Goal: Task Accomplishment & Management: Manage account settings

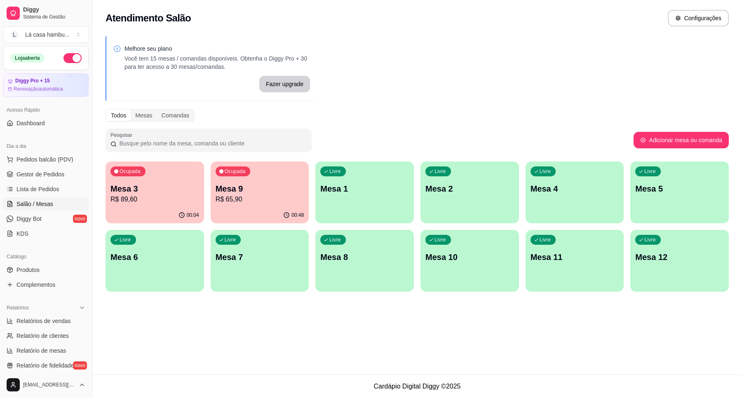
click at [250, 191] on p "Mesa 9" at bounding box center [260, 189] width 89 height 12
click at [268, 191] on p "Mesa 9" at bounding box center [260, 189] width 89 height 12
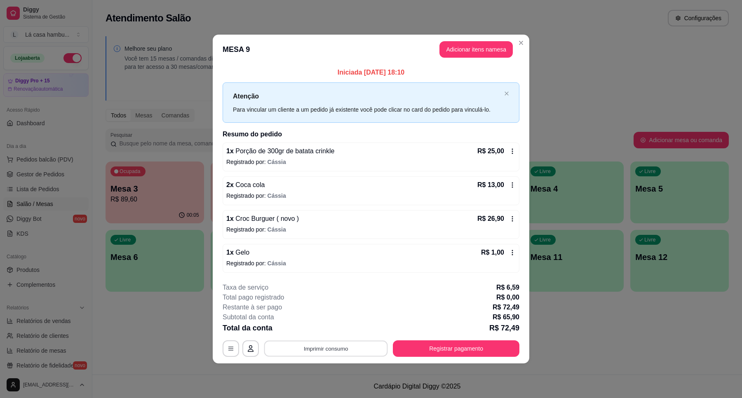
click at [333, 348] on button "Imprimir consumo" at bounding box center [326, 349] width 124 height 16
click at [343, 330] on button "IMPRESSORA" at bounding box center [329, 330] width 60 height 13
click at [454, 344] on button "Registrar pagamento" at bounding box center [456, 349] width 127 height 16
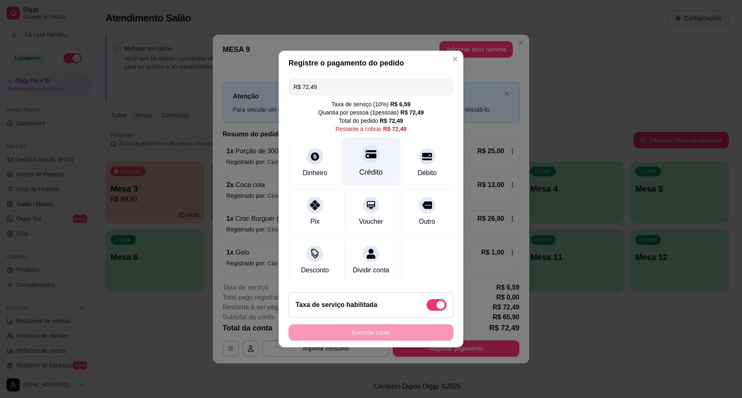
click at [374, 154] on div at bounding box center [371, 154] width 18 height 18
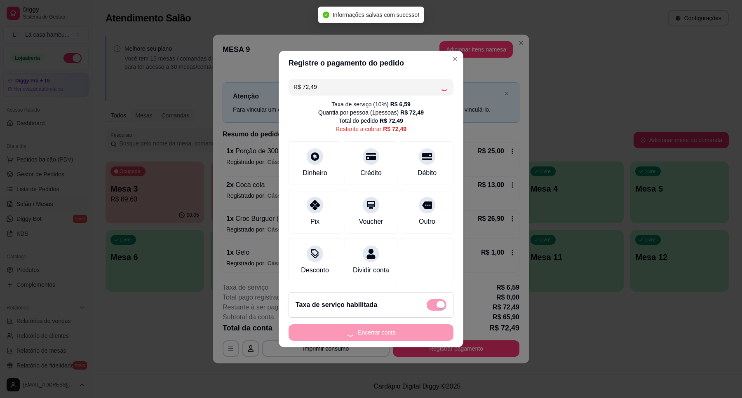
type input "R$ 0,00"
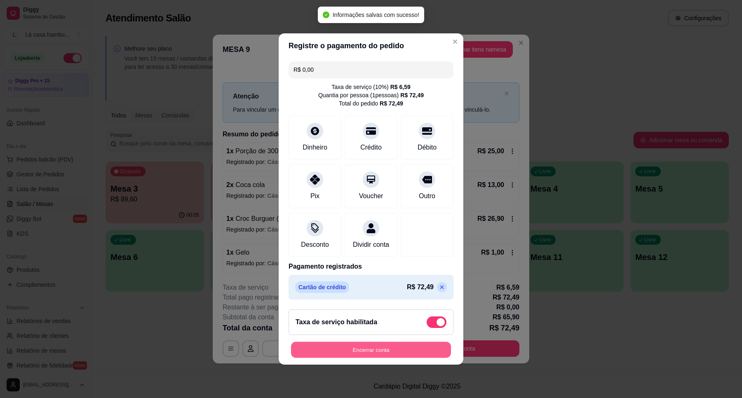
click at [392, 355] on button "Encerrar conta" at bounding box center [371, 350] width 160 height 16
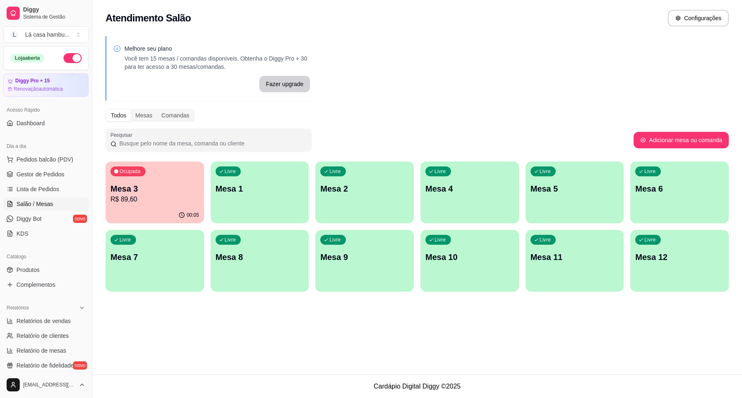
click at [172, 203] on p "R$ 89,60" at bounding box center [155, 200] width 89 height 10
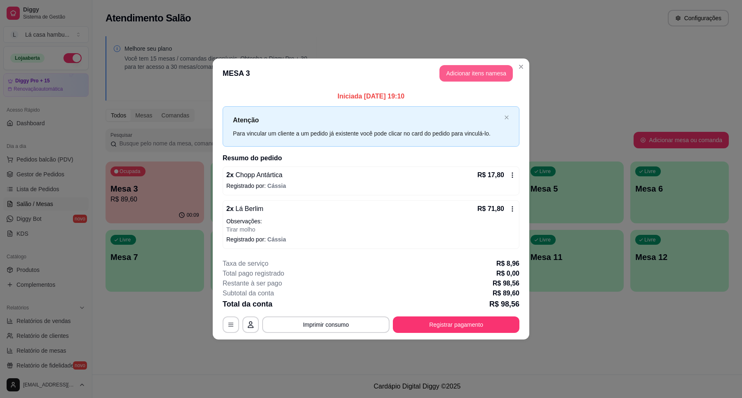
click at [482, 77] on button "Adicionar itens na mesa" at bounding box center [476, 73] width 73 height 16
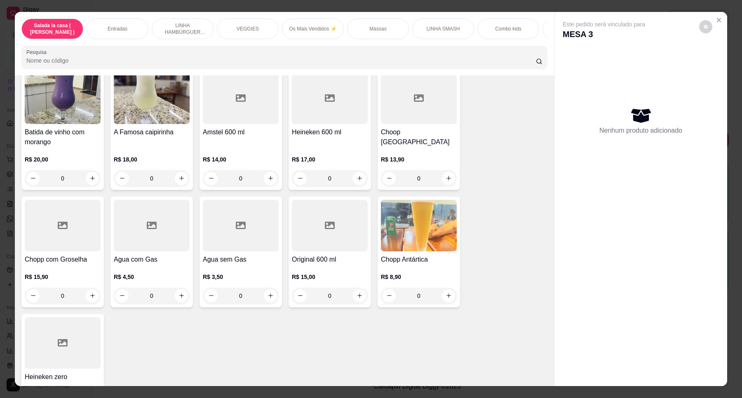
scroll to position [3400, 0]
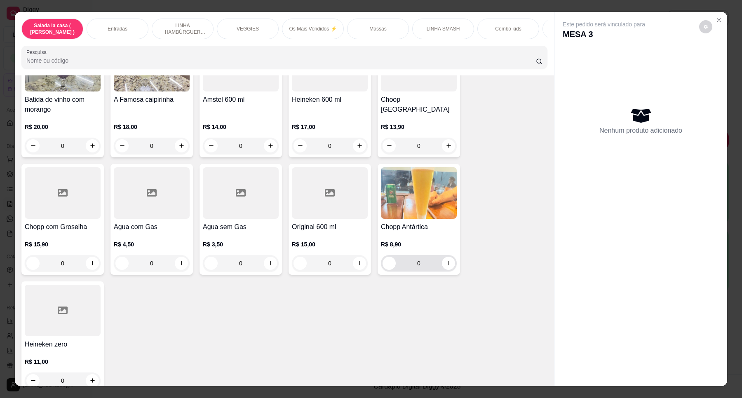
click at [444, 257] on button "increase-product-quantity" at bounding box center [448, 263] width 13 height 13
type input "1"
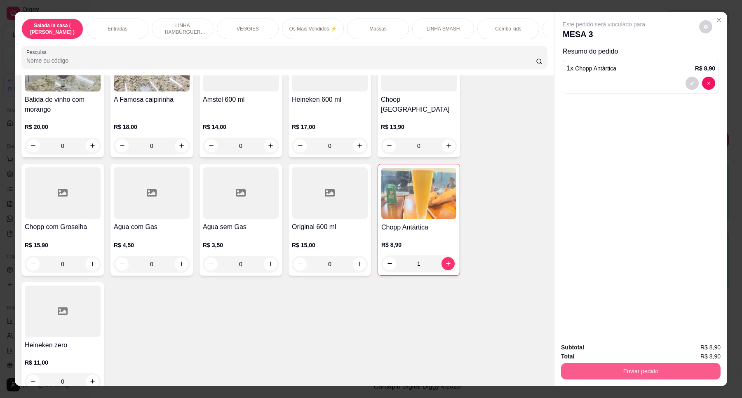
click at [611, 367] on button "Enviar pedido" at bounding box center [641, 371] width 160 height 16
click at [704, 353] on button "Enviar pedido" at bounding box center [698, 351] width 45 height 15
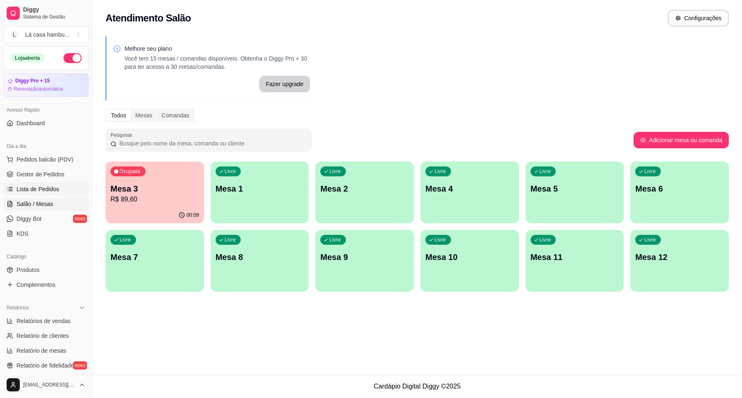
click at [52, 187] on span "Lista de Pedidos" at bounding box center [37, 189] width 43 height 8
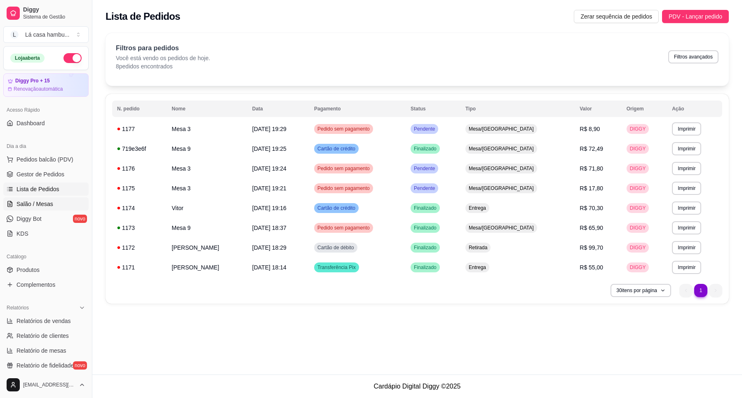
click at [50, 201] on span "Salão / Mesas" at bounding box center [34, 204] width 37 height 8
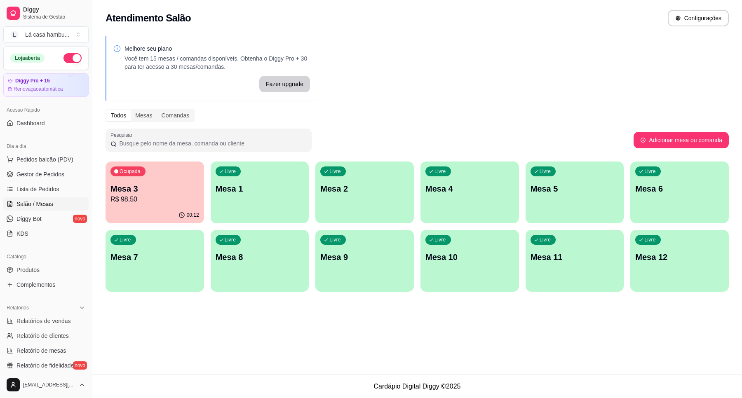
click at [165, 207] on div "Ocupada Mesa 3 R$ 98,50" at bounding box center [155, 185] width 99 height 46
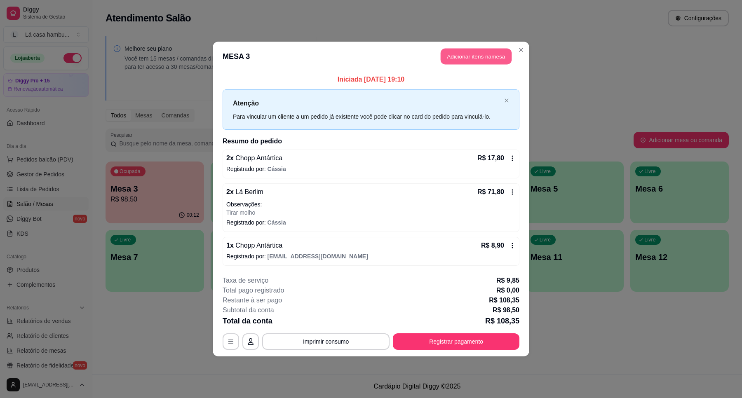
click at [482, 56] on button "Adicionar itens na mesa" at bounding box center [476, 57] width 71 height 16
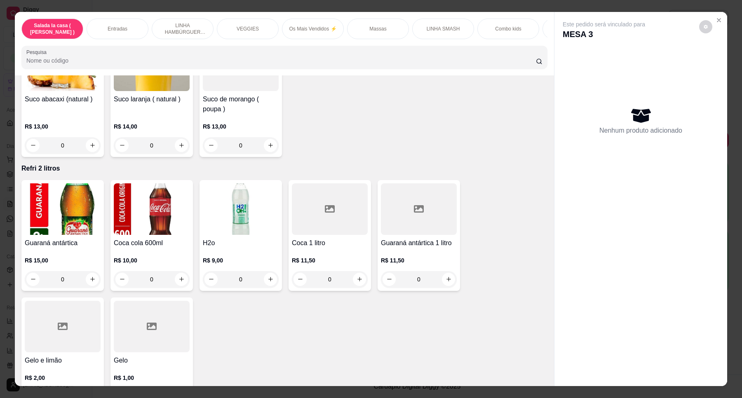
scroll to position [3400, 0]
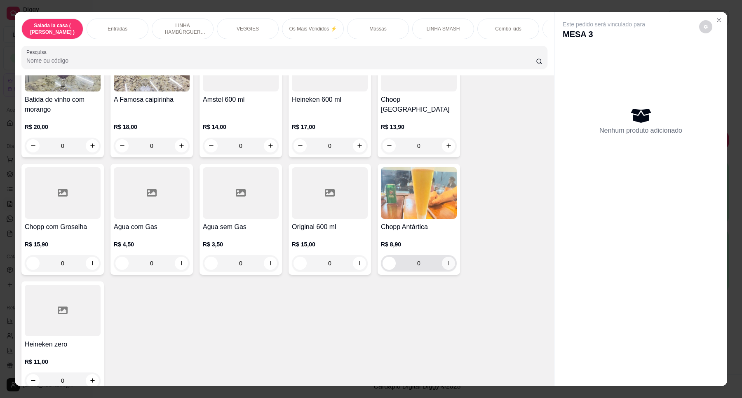
click at [449, 257] on button "increase-product-quantity" at bounding box center [448, 263] width 13 height 13
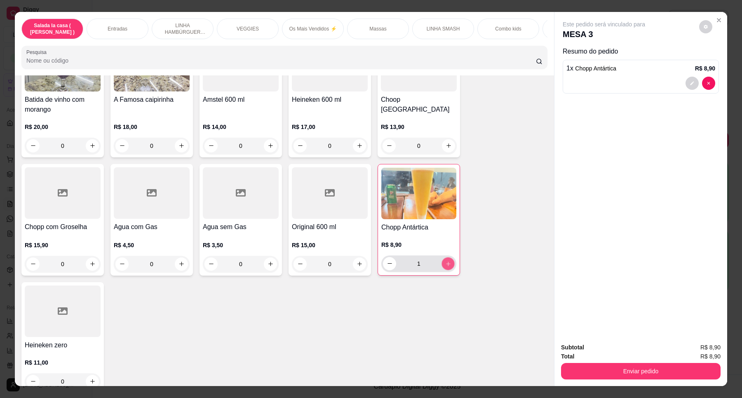
click at [449, 257] on button "increase-product-quantity" at bounding box center [448, 263] width 13 height 13
type input "2"
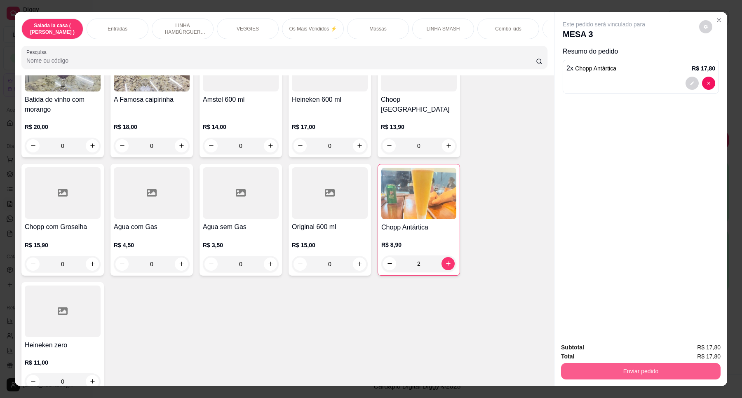
click at [628, 367] on button "Enviar pedido" at bounding box center [641, 371] width 160 height 16
click at [693, 350] on button "Enviar pedido" at bounding box center [698, 351] width 45 height 15
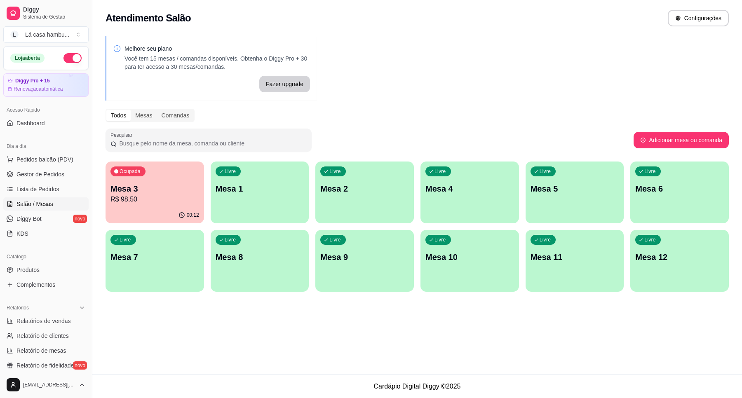
click at [144, 210] on div "00:12" at bounding box center [155, 215] width 99 height 16
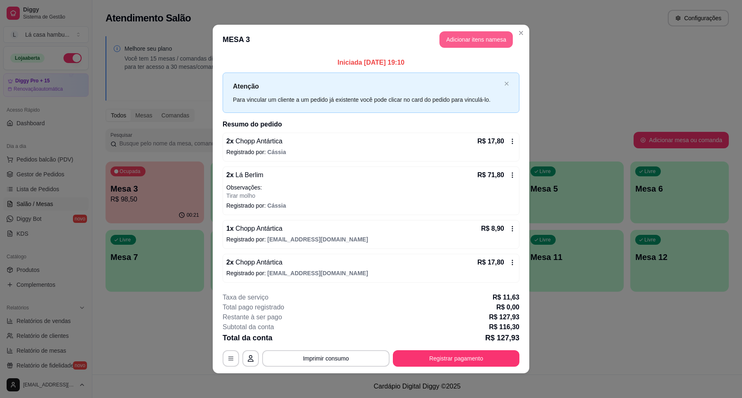
click at [493, 40] on button "Adicionar itens na mesa" at bounding box center [476, 39] width 73 height 16
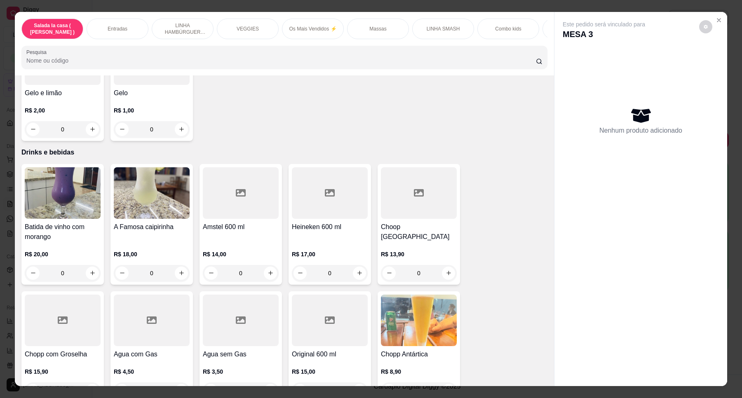
scroll to position [3280, 0]
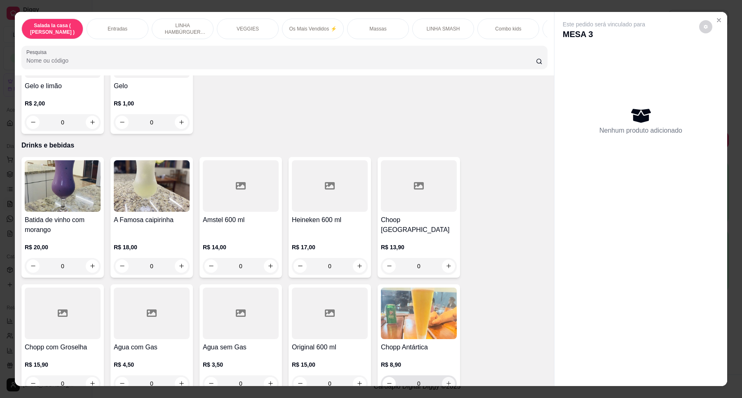
click at [447, 381] on icon "increase-product-quantity" at bounding box center [449, 384] width 6 height 6
type input "1"
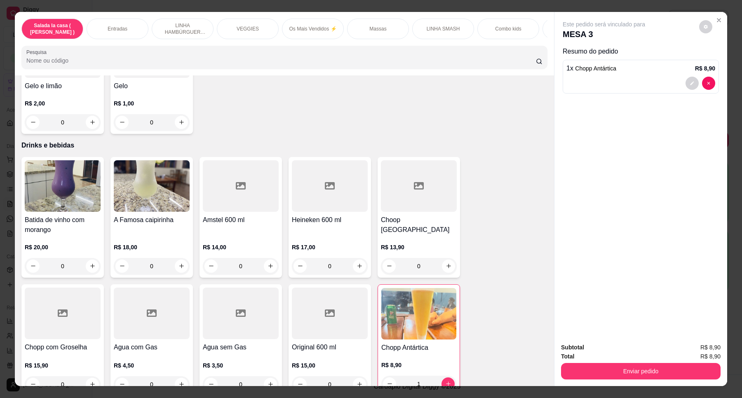
click at [600, 363] on div "Enviar pedido" at bounding box center [641, 370] width 160 height 19
click at [602, 364] on button "Enviar pedido" at bounding box center [641, 371] width 160 height 16
click at [687, 353] on button "Enviar pedido" at bounding box center [698, 352] width 47 height 16
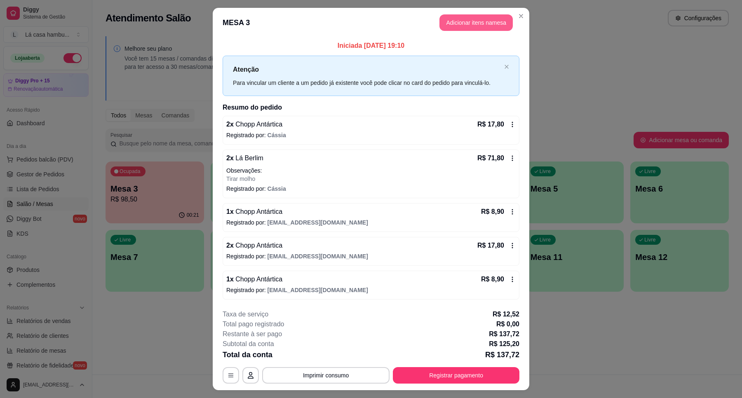
click at [475, 24] on button "Adicionar itens na mesa" at bounding box center [476, 22] width 73 height 16
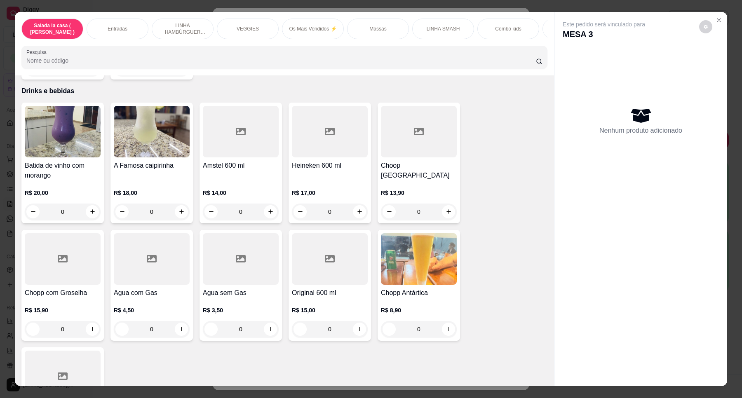
scroll to position [3343, 0]
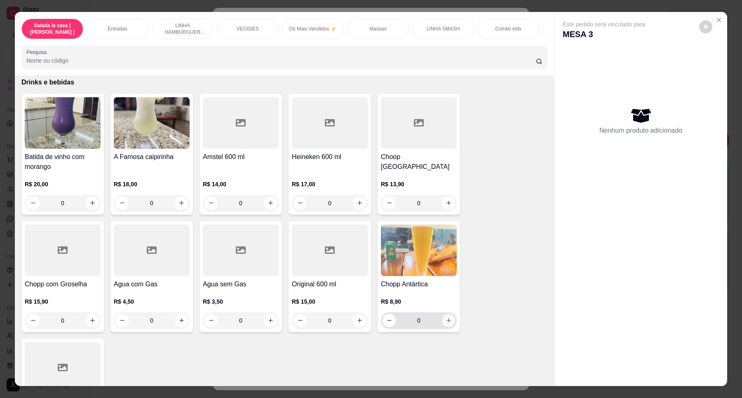
click at [446, 314] on button "increase-product-quantity" at bounding box center [448, 320] width 13 height 13
type input "1"
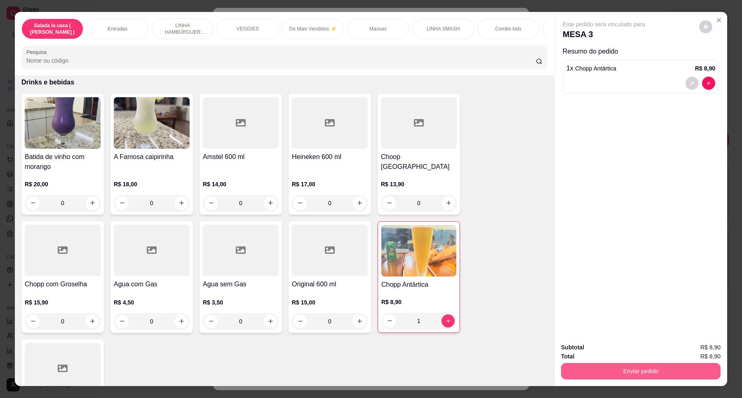
click at [612, 372] on button "Enviar pedido" at bounding box center [641, 371] width 160 height 16
click at [693, 345] on button "Enviar pedido" at bounding box center [698, 352] width 47 height 16
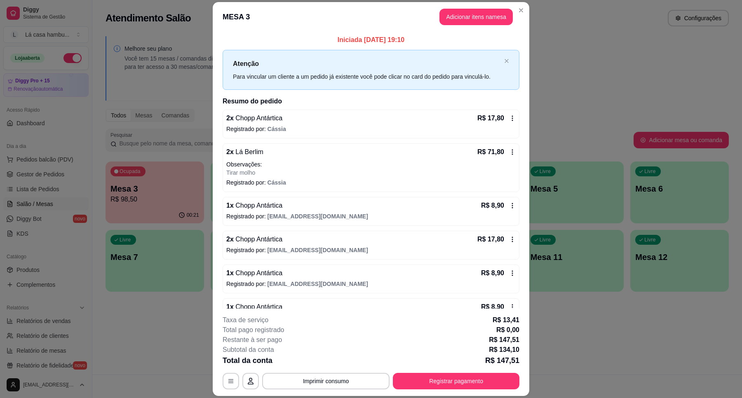
click at [461, 10] on header "MESA 3 Adicionar itens na mesa" at bounding box center [371, 17] width 317 height 30
click at [461, 13] on button "Adicionar itens na mesa" at bounding box center [476, 17] width 71 height 16
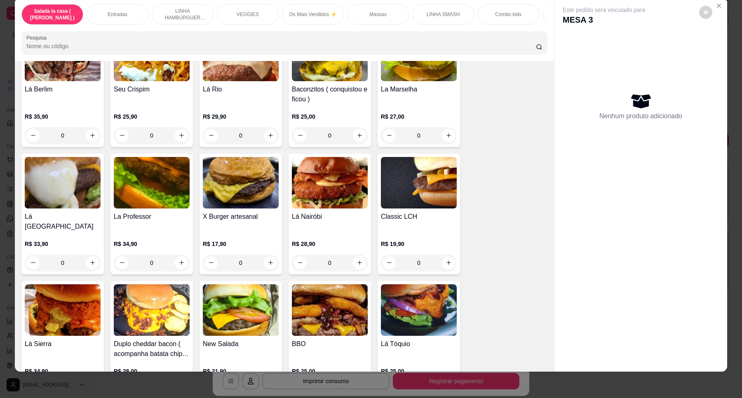
scroll to position [1546, 0]
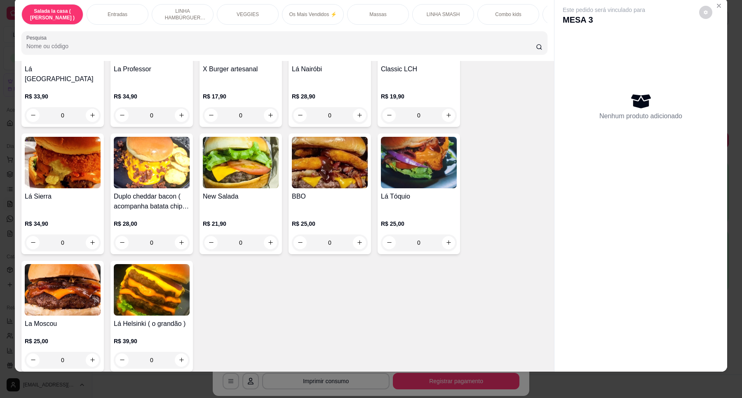
drag, startPoint x: 541, startPoint y: 201, endPoint x: 546, endPoint y: 202, distance: 4.8
click at [546, 202] on div "Item avulso Salada la casa ( CAESAR ) Salada caesar R$ 32,90 0 Entradas Combo n…" at bounding box center [284, 216] width 539 height 311
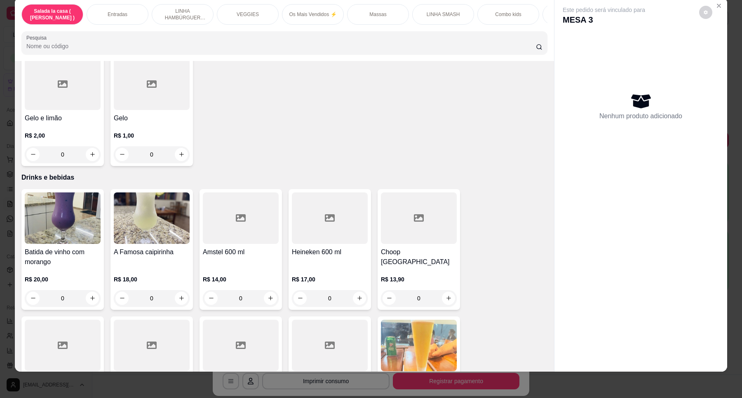
scroll to position [3400, 0]
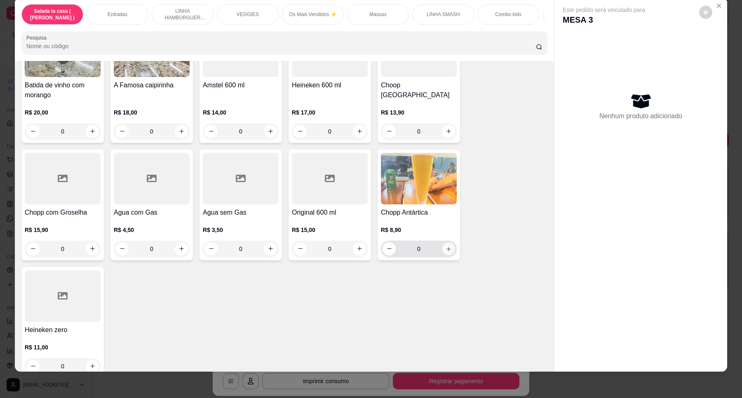
click at [448, 242] on button "increase-product-quantity" at bounding box center [448, 248] width 13 height 13
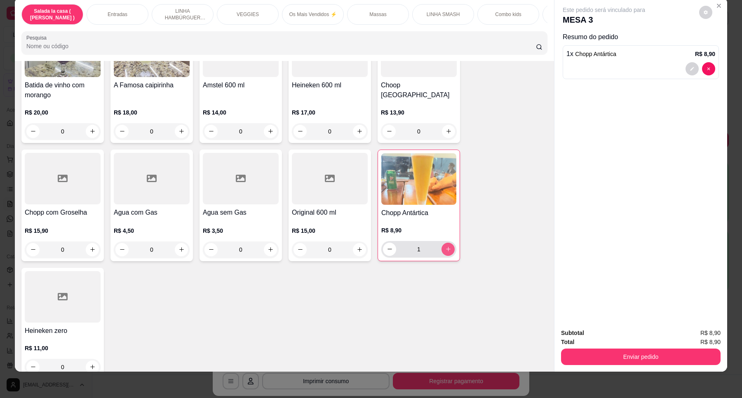
click at [450, 243] on button "increase-product-quantity" at bounding box center [448, 249] width 13 height 13
type input "2"
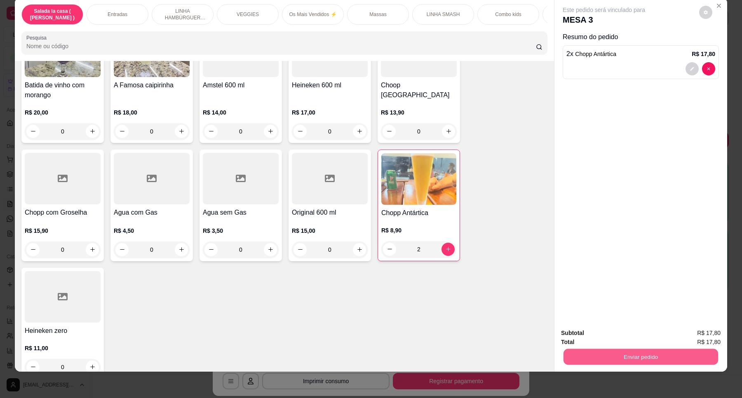
click at [629, 353] on button "Enviar pedido" at bounding box center [641, 357] width 155 height 16
click at [686, 330] on button "Enviar pedido" at bounding box center [698, 336] width 45 height 15
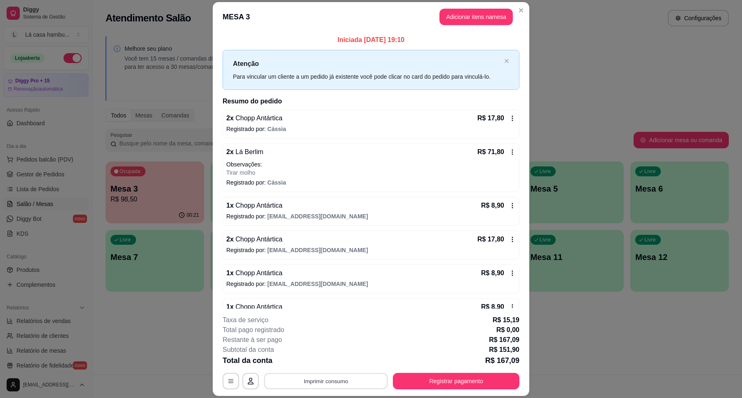
click at [357, 380] on button "Imprimir consumo" at bounding box center [326, 382] width 124 height 16
click at [344, 361] on button "IMPRESSORA" at bounding box center [325, 362] width 60 height 13
click at [473, 12] on button "Adicionar itens na mesa" at bounding box center [476, 17] width 71 height 16
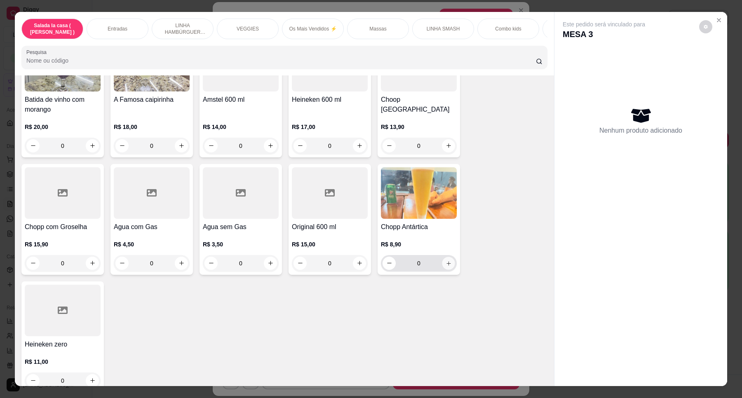
click at [446, 261] on icon "increase-product-quantity" at bounding box center [449, 264] width 6 height 6
type input "1"
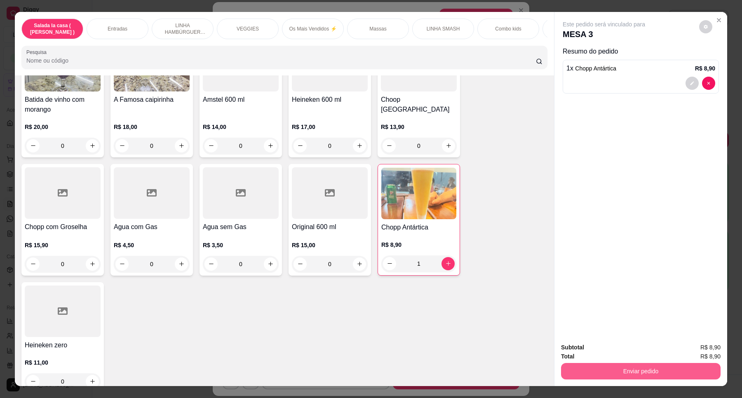
click at [640, 376] on button "Enviar pedido" at bounding box center [641, 371] width 160 height 16
click at [710, 350] on button "Enviar pedido" at bounding box center [698, 352] width 47 height 16
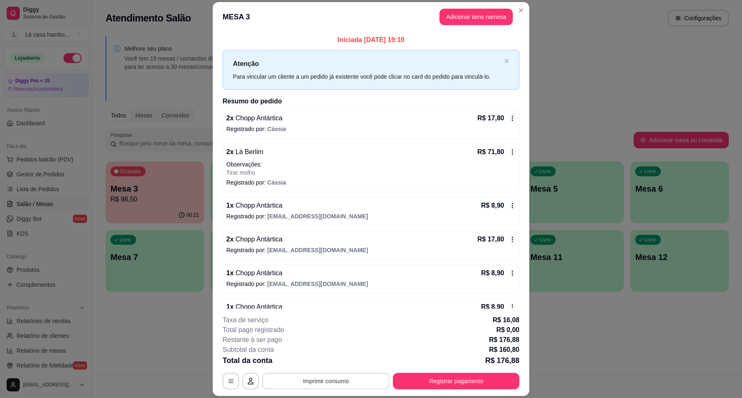
click at [358, 378] on button "Imprimir consumo" at bounding box center [325, 381] width 127 height 16
click at [337, 359] on button "IMPRESSORA" at bounding box center [325, 362] width 60 height 13
click at [482, 382] on button "Registrar pagamento" at bounding box center [456, 381] width 127 height 16
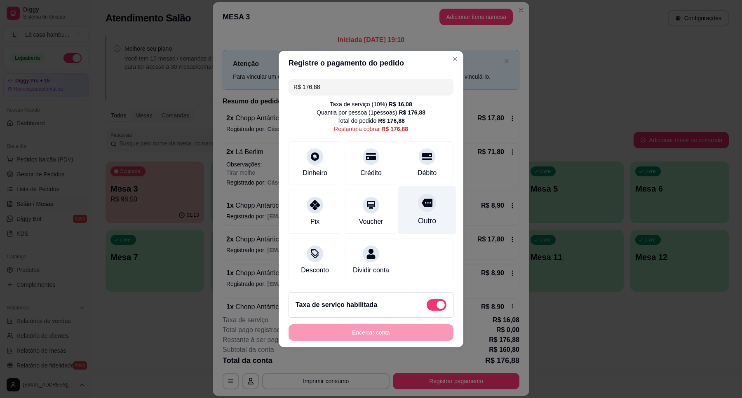
click at [422, 200] on icon at bounding box center [427, 203] width 11 height 8
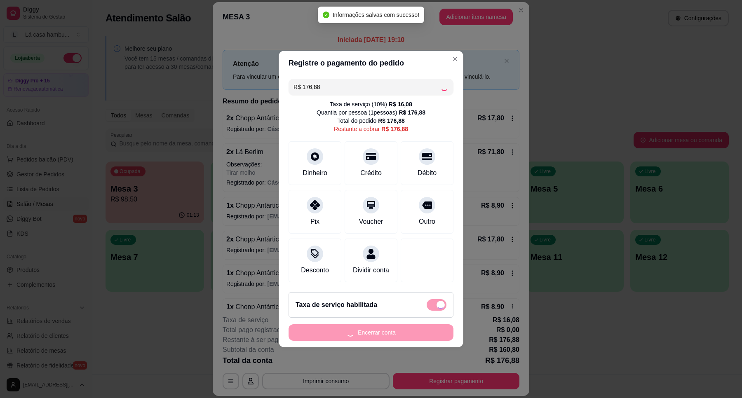
type input "R$ 0,00"
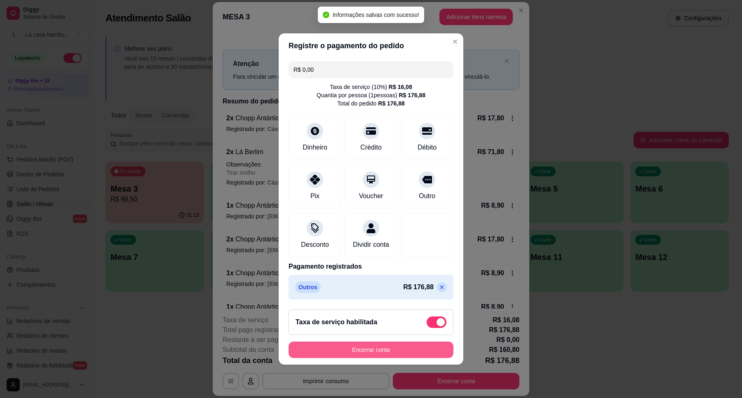
click at [392, 358] on button "Encerrar conta" at bounding box center [371, 350] width 165 height 16
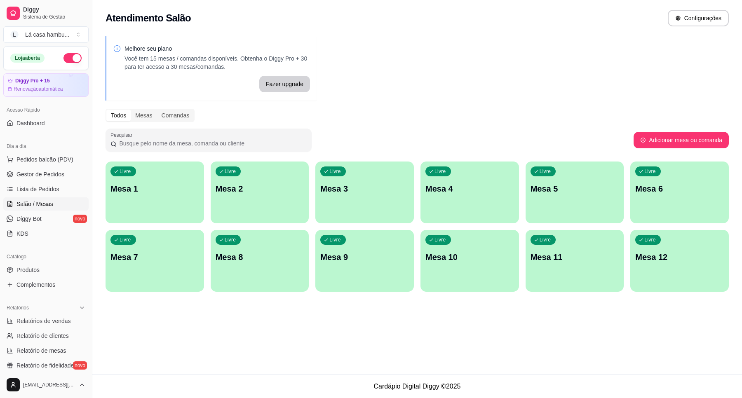
click at [600, 271] on div "Livre Mesa 11" at bounding box center [575, 256] width 99 height 52
click at [680, 271] on div "Livre Mesa 12" at bounding box center [680, 256] width 99 height 52
click at [562, 259] on p "Mesa 11" at bounding box center [575, 257] width 86 height 11
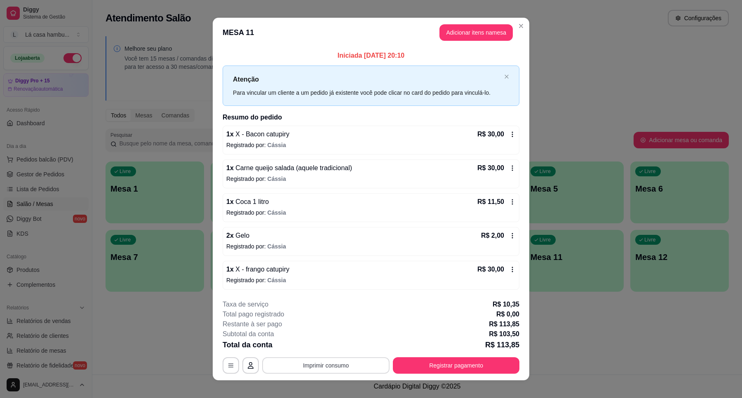
click at [345, 364] on button "Imprimir consumo" at bounding box center [325, 366] width 127 height 16
click at [342, 347] on button "IMPRESSORA" at bounding box center [325, 347] width 58 height 13
click at [466, 365] on button "Registrar pagamento" at bounding box center [456, 366] width 127 height 16
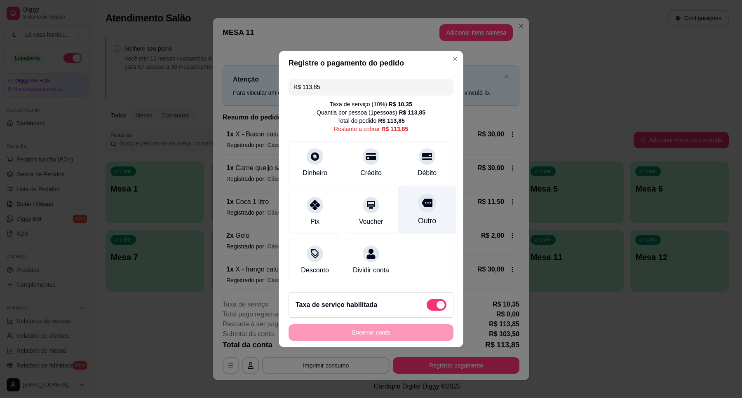
click at [428, 203] on div at bounding box center [427, 203] width 18 height 18
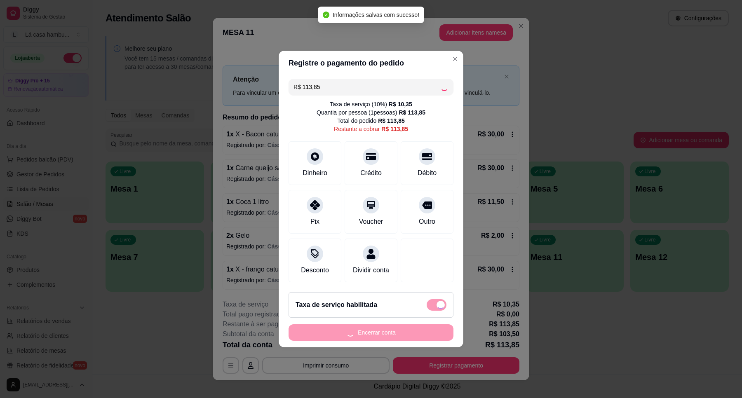
type input "R$ 0,00"
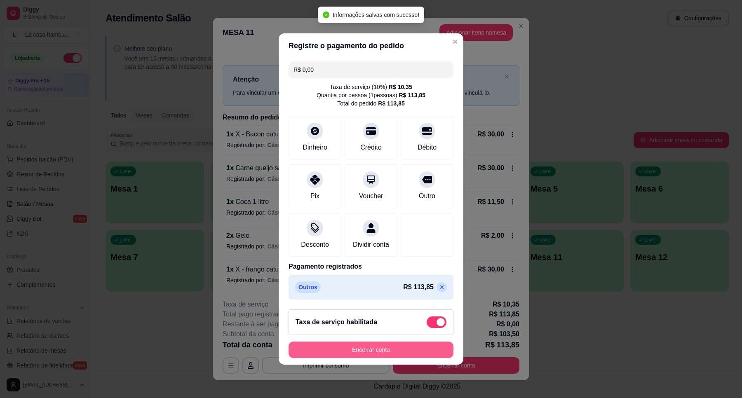
click at [406, 353] on button "Encerrar conta" at bounding box center [371, 350] width 165 height 16
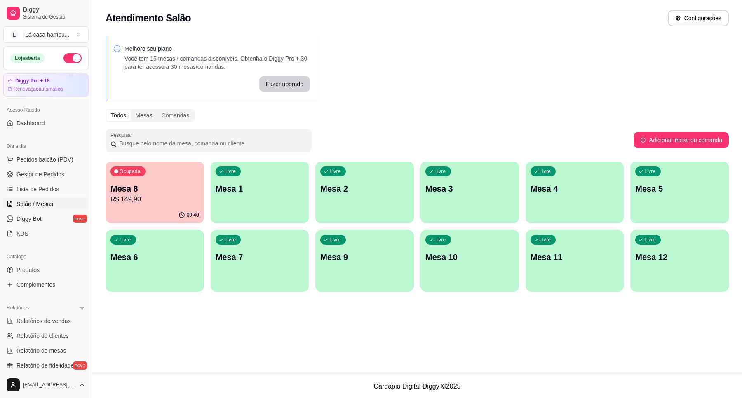
click at [313, 328] on div "Atendimento Salão Configurações Melhore seu plano Você tem 15 mesas / comandas …" at bounding box center [417, 187] width 650 height 375
click at [445, 197] on div "Livre Mesa 3" at bounding box center [470, 188] width 99 height 52
click at [696, 203] on div "Livre Mesa 5" at bounding box center [680, 187] width 96 height 50
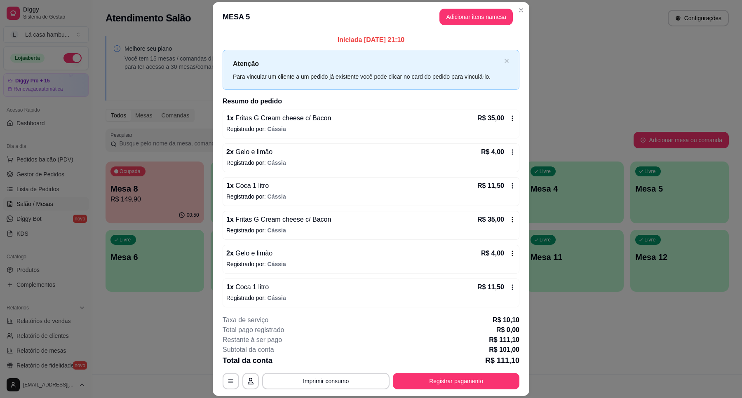
click at [374, 231] on p "Registrado por: [PERSON_NAME]" at bounding box center [370, 230] width 289 height 8
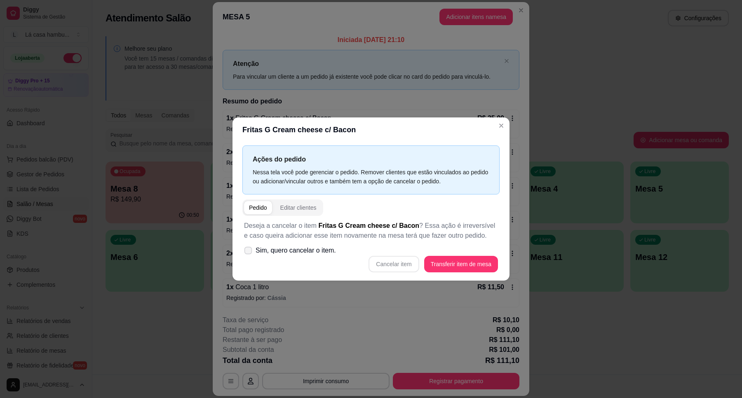
click at [252, 250] on span at bounding box center [249, 251] width 8 height 8
click at [249, 252] on input "Sim, quero cancelar o item." at bounding box center [246, 254] width 5 height 5
checkbox input "true"
click at [411, 265] on button "Cancelar item" at bounding box center [394, 264] width 50 height 16
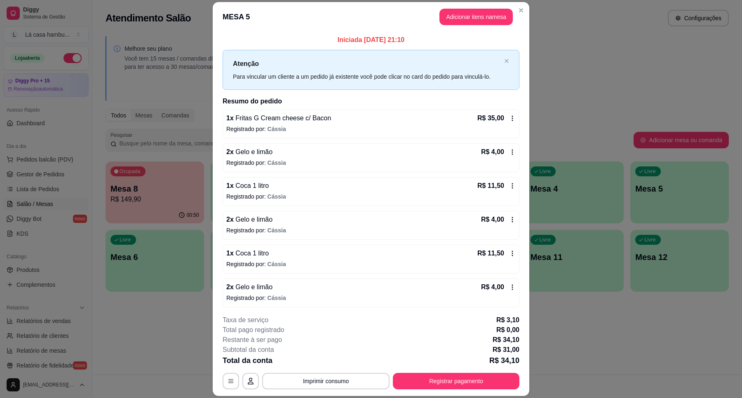
click at [314, 232] on p "Registrado por: [PERSON_NAME]" at bounding box center [370, 230] width 289 height 8
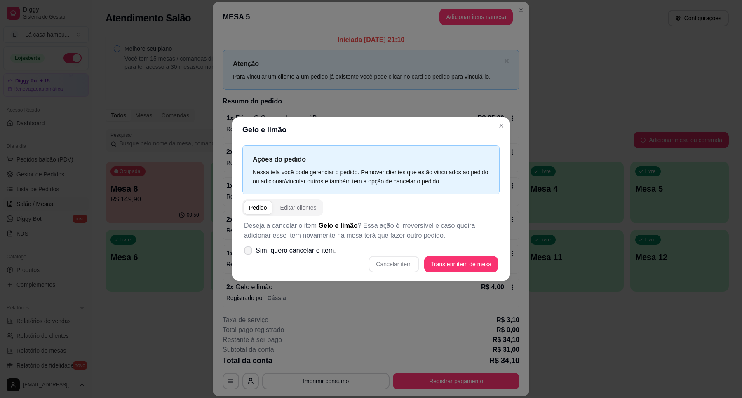
click at [250, 249] on icon at bounding box center [248, 250] width 7 height 5
click at [249, 252] on input "Sim, quero cancelar o item." at bounding box center [246, 254] width 5 height 5
checkbox input "true"
click at [388, 267] on button "Cancelar item" at bounding box center [393, 264] width 49 height 16
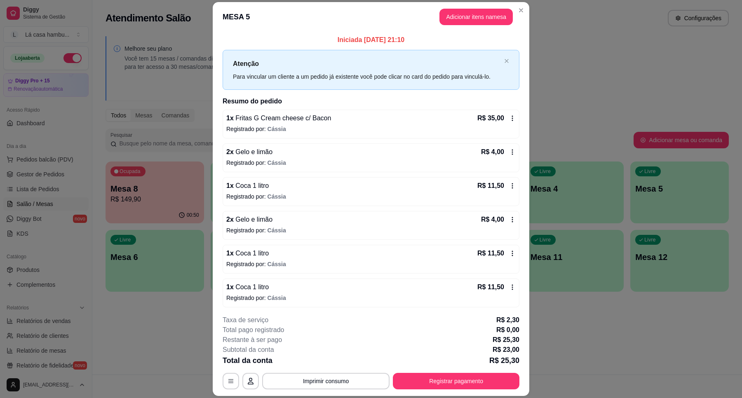
click at [332, 264] on p "Registrado por: [PERSON_NAME]" at bounding box center [370, 264] width 289 height 8
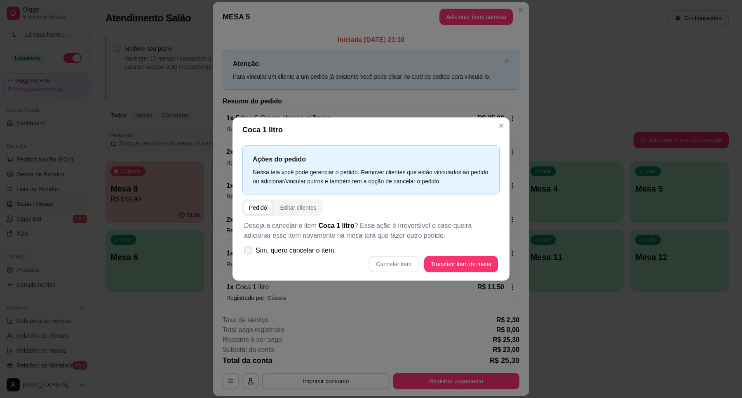
click at [252, 252] on span at bounding box center [248, 251] width 8 height 8
click at [249, 252] on input "Sim, quero cancelar o item." at bounding box center [246, 254] width 5 height 5
checkbox input "true"
click at [391, 264] on button "Cancelar item" at bounding box center [393, 264] width 49 height 16
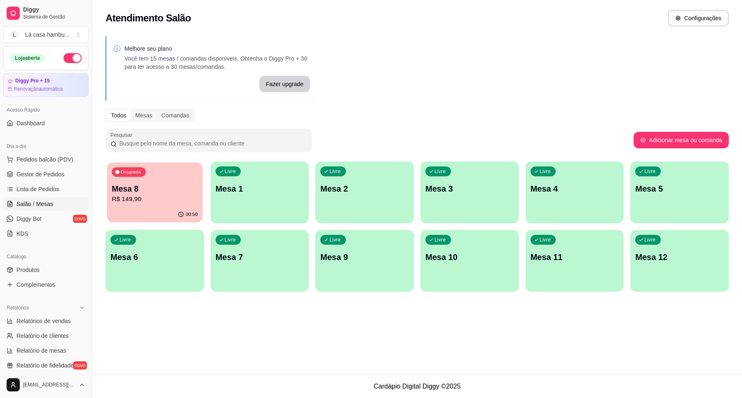
click at [183, 205] on div "Ocupada Mesa 8 R$ 149,90" at bounding box center [154, 184] width 95 height 45
click at [36, 269] on span "Produtos" at bounding box center [27, 270] width 23 height 8
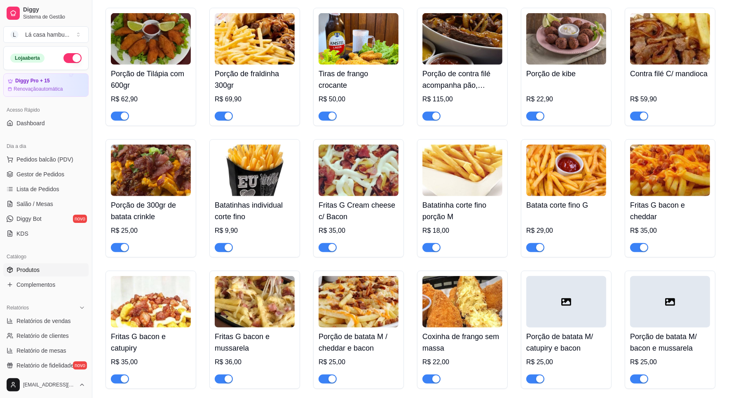
scroll to position [567, 0]
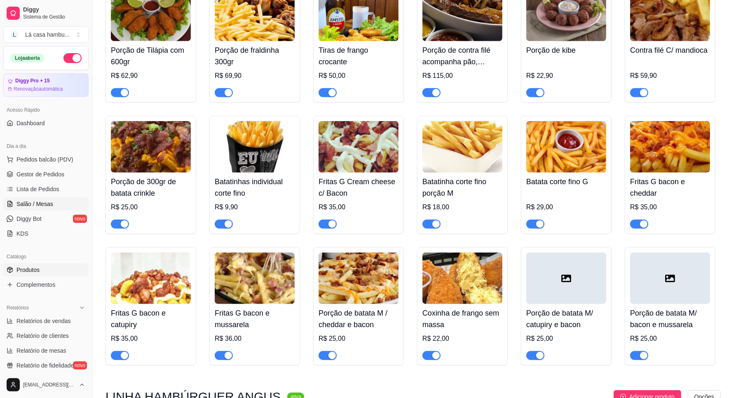
click at [47, 205] on span "Salão / Mesas" at bounding box center [34, 204] width 37 height 8
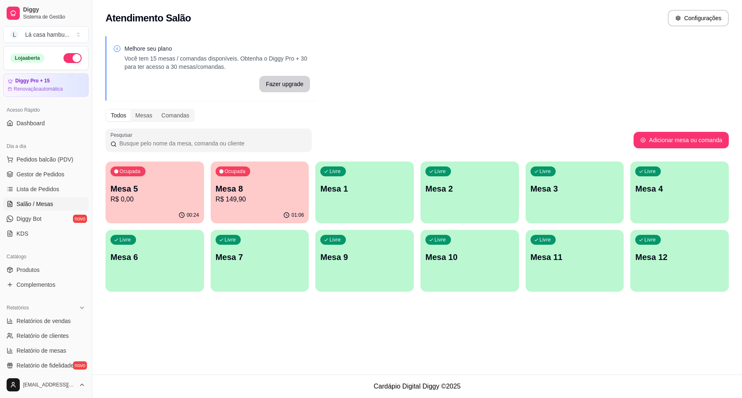
click at [289, 193] on p "Mesa 8" at bounding box center [260, 189] width 89 height 12
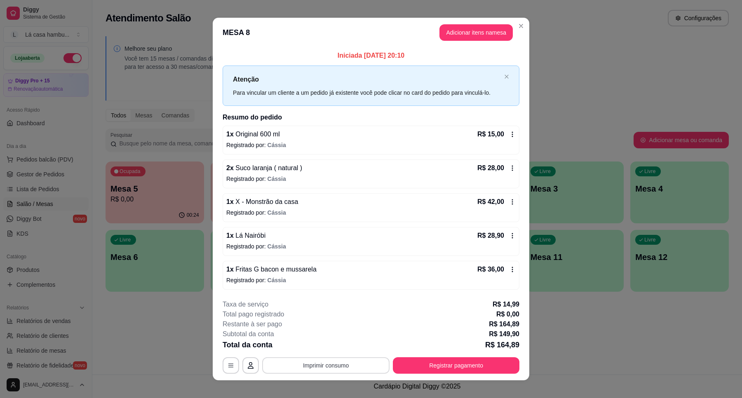
click at [347, 367] on button "Imprimir consumo" at bounding box center [325, 366] width 127 height 16
click at [347, 349] on button "IMPRESSORA" at bounding box center [325, 347] width 58 height 13
click at [467, 360] on button "Registrar pagamento" at bounding box center [456, 366] width 123 height 16
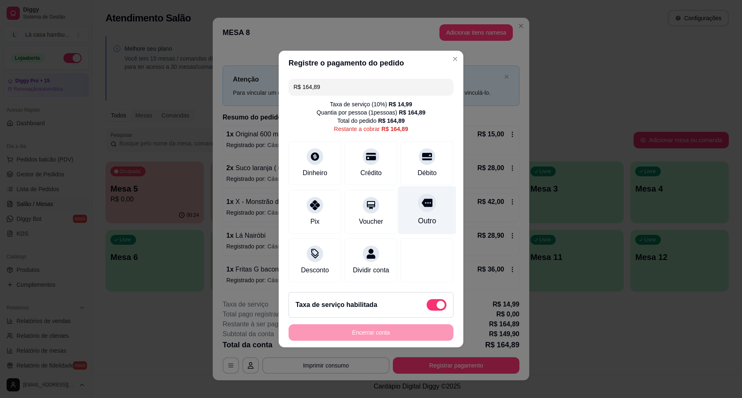
drag, startPoint x: 423, startPoint y: 193, endPoint x: 412, endPoint y: 219, distance: 28.4
click at [422, 200] on icon at bounding box center [427, 203] width 11 height 11
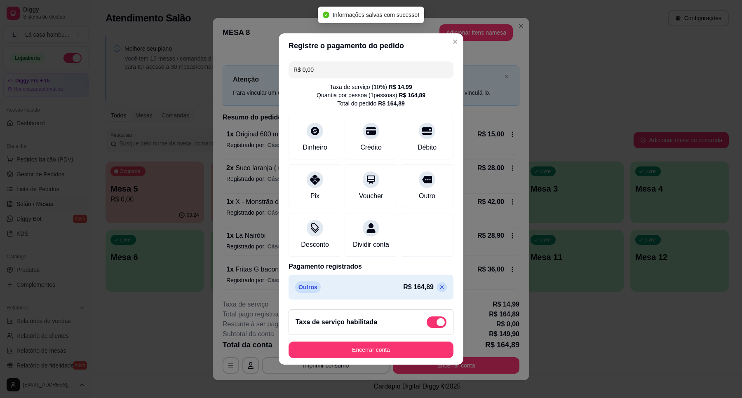
type input "R$ 0,00"
drag, startPoint x: 357, startPoint y: 365, endPoint x: 362, endPoint y: 369, distance: 6.2
click at [362, 365] on footer "Taxa de serviço habilitada Encerrar conta" at bounding box center [371, 334] width 185 height 62
click at [364, 358] on button "Encerrar conta" at bounding box center [371, 350] width 165 height 16
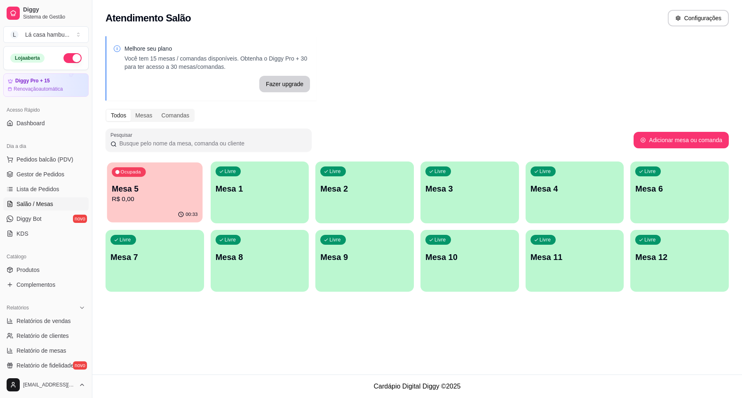
click at [150, 202] on p "R$ 0,00" at bounding box center [155, 199] width 86 height 9
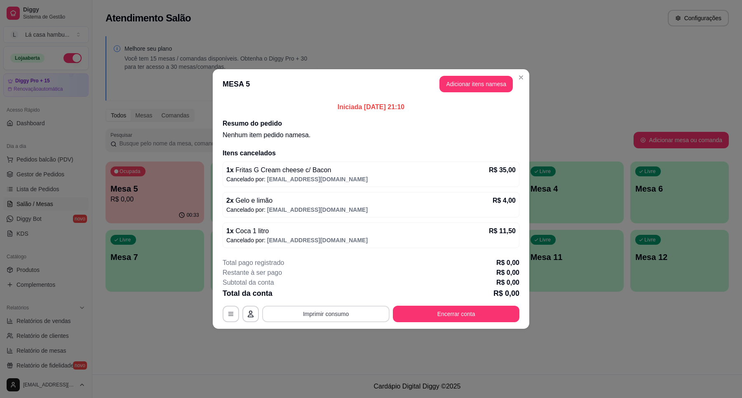
click at [322, 314] on button "Imprimir consumo" at bounding box center [325, 314] width 127 height 16
click at [324, 294] on button "IMPRESSORA" at bounding box center [329, 295] width 60 height 13
click at [473, 313] on button "Encerrar conta" at bounding box center [456, 314] width 123 height 16
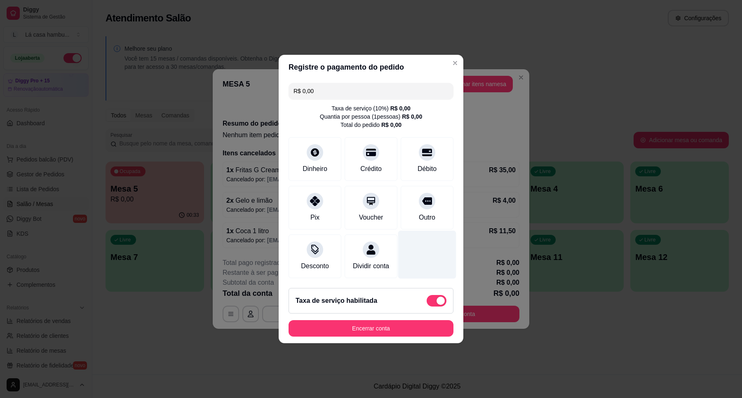
drag, startPoint x: 425, startPoint y: 196, endPoint x: 416, endPoint y: 241, distance: 46.2
click at [427, 196] on div at bounding box center [427, 201] width 16 height 16
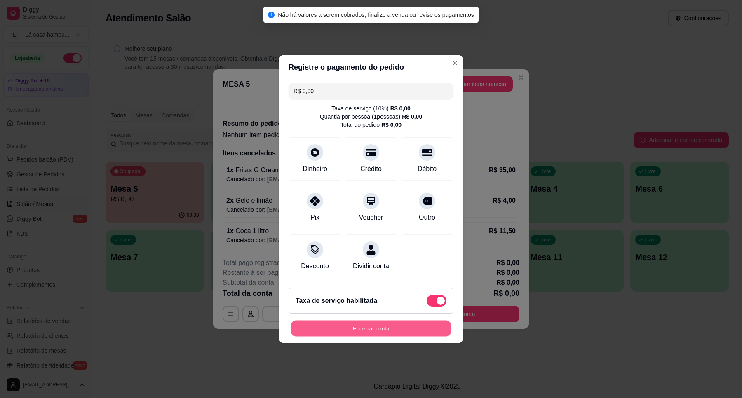
click at [373, 331] on button "Encerrar conta" at bounding box center [371, 329] width 160 height 16
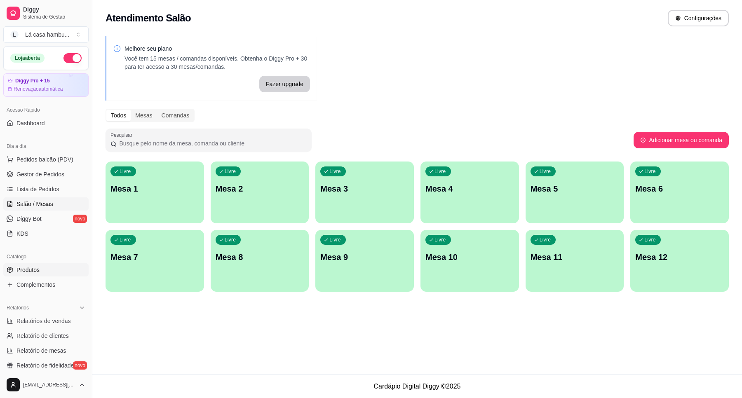
click at [40, 268] on link "Produtos" at bounding box center [45, 270] width 85 height 13
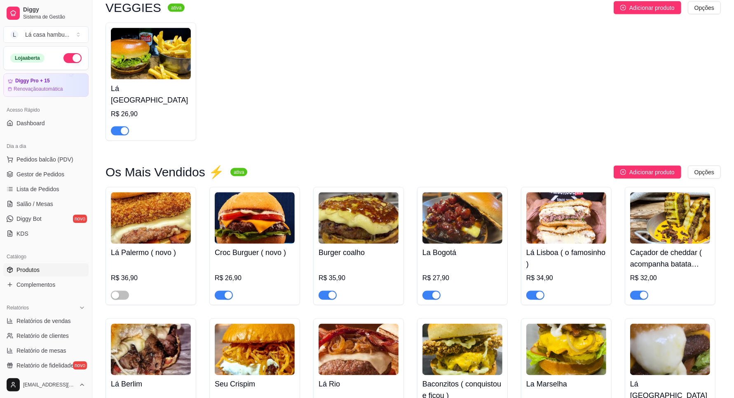
scroll to position [1578, 0]
